Goal: Check status: Check status

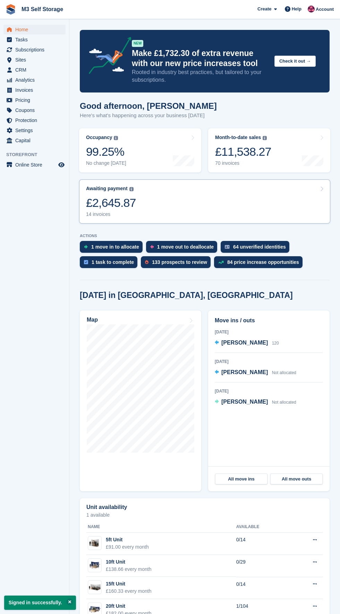
click at [162, 203] on link "Awaiting payment The total outstanding balance on all open invoices. £2,645.87 …" at bounding box center [205, 201] width 252 height 44
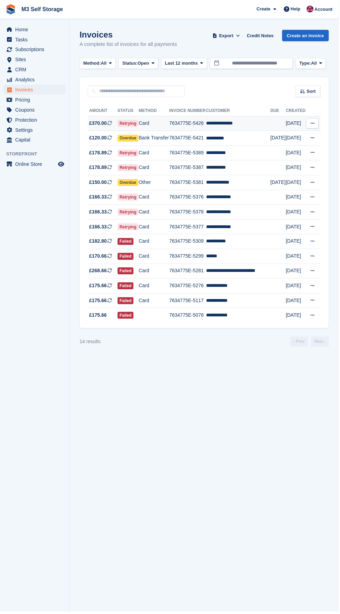
click at [254, 125] on td "**********" at bounding box center [239, 123] width 65 height 15
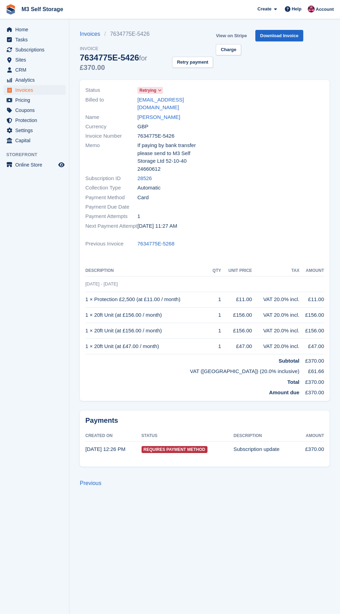
click at [237, 35] on link "View on Stripe" at bounding box center [231, 35] width 36 height 11
